Goal: Use online tool/utility: Use online tool/utility

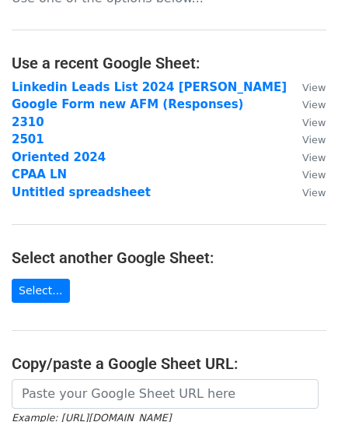
scroll to position [78, 0]
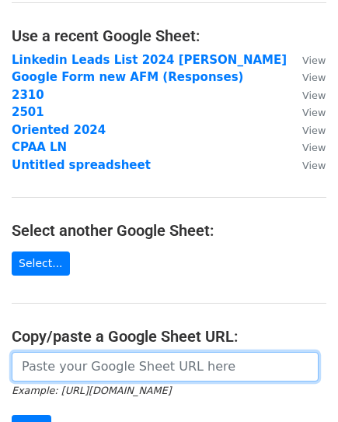
click at [128, 366] on input "url" at bounding box center [165, 367] width 307 height 30
paste input "https://docs.google.com/spreadsheets/d/1MoB4Aa7zYqKjOCs8fJ68e9F9o4Afx3nazPzrEUO…"
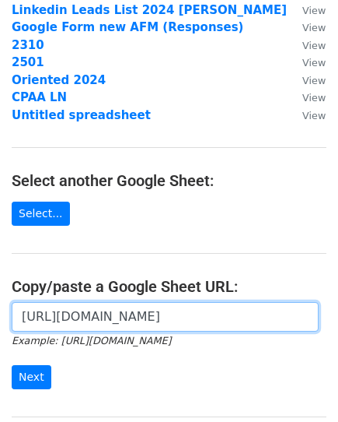
scroll to position [156, 0]
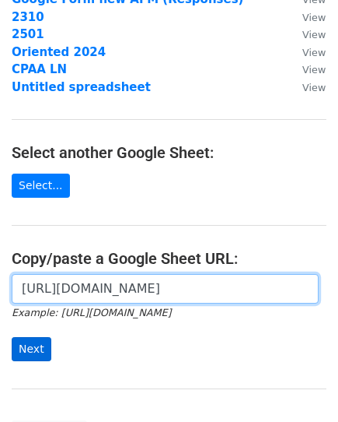
type input "https://docs.google.com/spreadsheets/d/1MoB4Aa7zYqKjOCs8fJ68e9F9o4Afx3nazPzrEUO…"
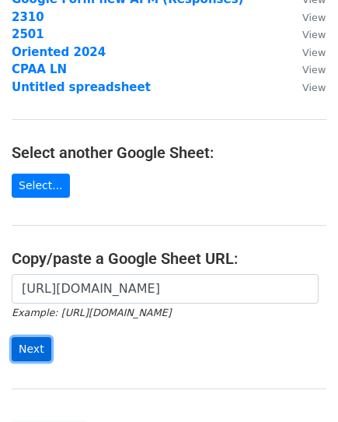
click at [37, 356] on input "Next" at bounding box center [32, 349] width 40 height 24
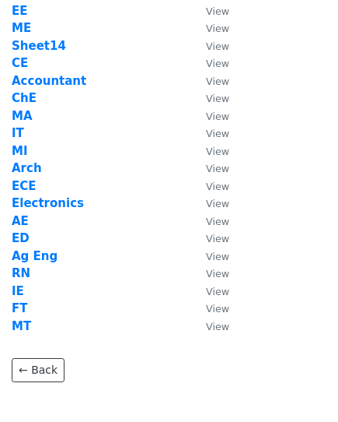
scroll to position [78, 0]
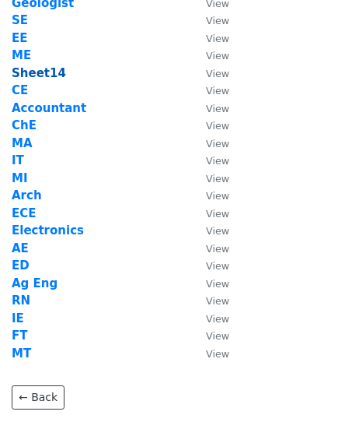
click at [27, 75] on strong "Sheet14" at bounding box center [39, 73] width 54 height 14
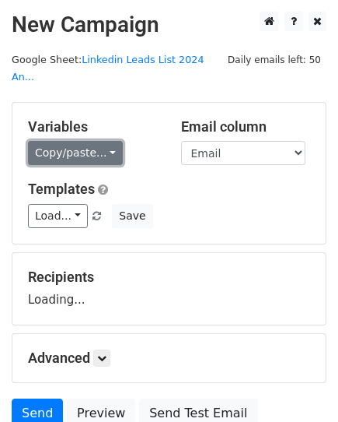
click at [82, 141] on link "Copy/paste..." at bounding box center [75, 153] width 95 height 24
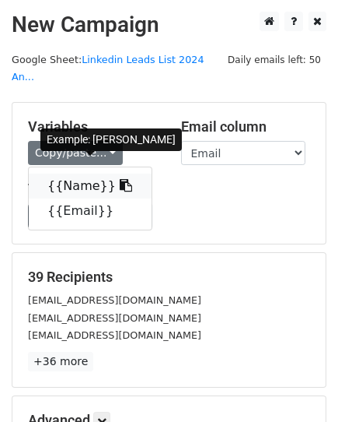
click at [73, 173] on link "{{Name}}" at bounding box center [90, 185] width 123 height 25
